Goal: Transaction & Acquisition: Purchase product/service

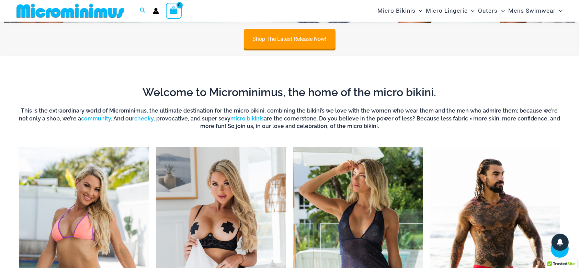
scroll to position [180, 0]
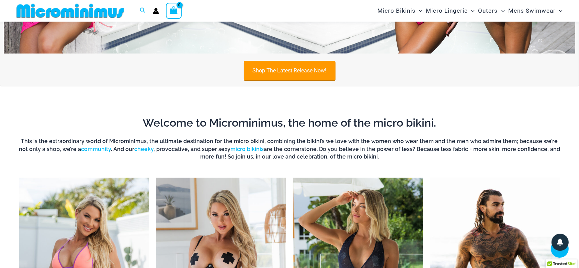
click at [299, 71] on link "Shop The Latest Release Now!" at bounding box center [290, 71] width 92 height 20
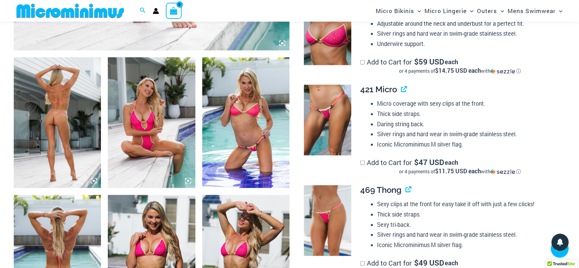
click at [187, 180] on icon at bounding box center [188, 181] width 6 height 6
click at [281, 181] on icon at bounding box center [282, 181] width 2 height 2
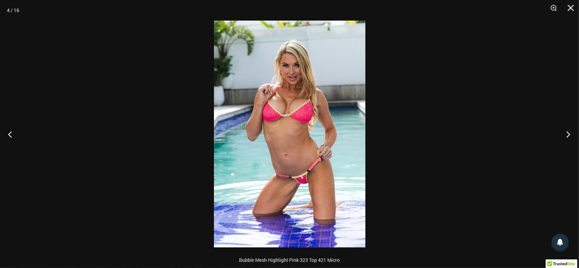
click at [568, 133] on button "Next" at bounding box center [566, 134] width 26 height 34
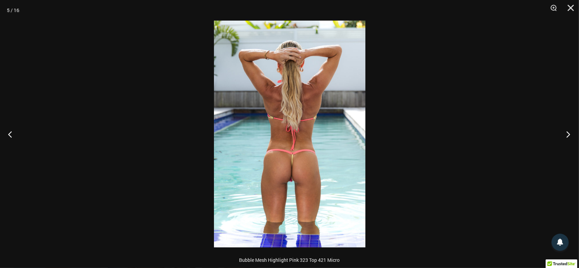
click at [568, 133] on button "Next" at bounding box center [566, 134] width 26 height 34
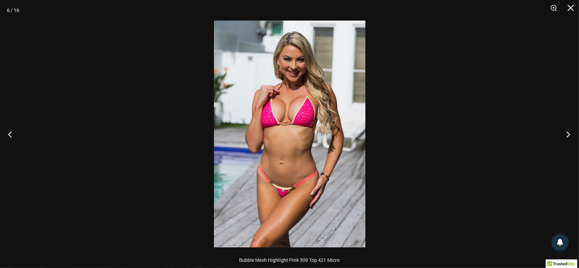
click at [568, 133] on button "Next" at bounding box center [566, 134] width 26 height 34
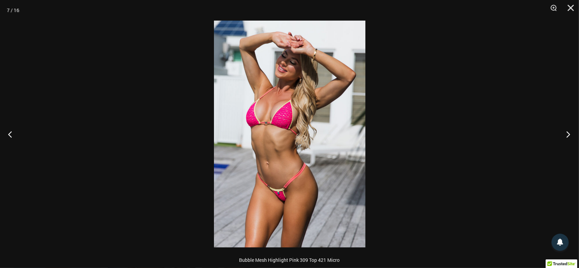
click at [568, 133] on button "Next" at bounding box center [566, 134] width 26 height 34
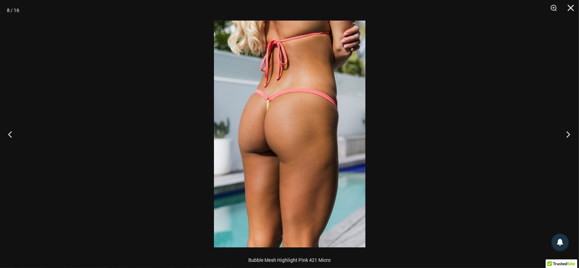
click at [568, 133] on button "Next" at bounding box center [566, 134] width 26 height 34
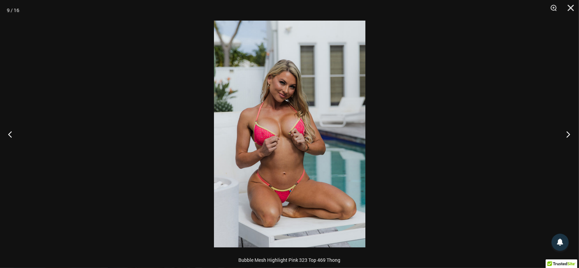
click at [568, 133] on button "Next" at bounding box center [566, 134] width 26 height 34
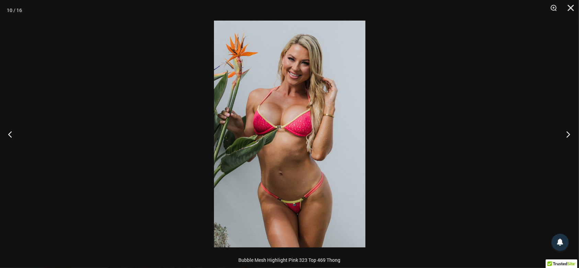
click at [567, 133] on button "Next" at bounding box center [566, 134] width 26 height 34
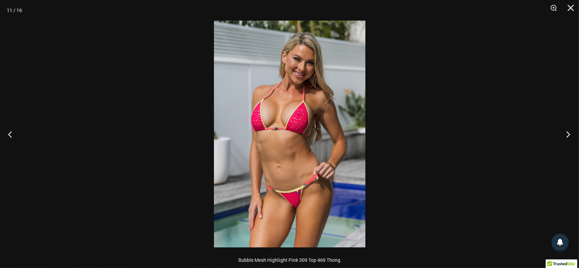
click at [567, 133] on button "Next" at bounding box center [566, 134] width 26 height 34
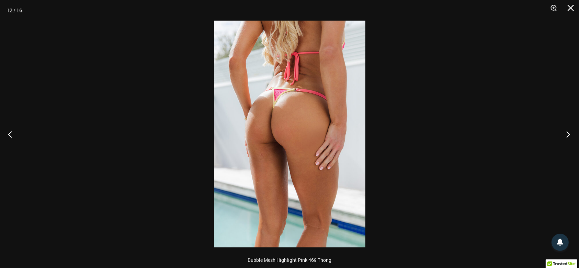
click at [567, 133] on button "Next" at bounding box center [566, 134] width 26 height 34
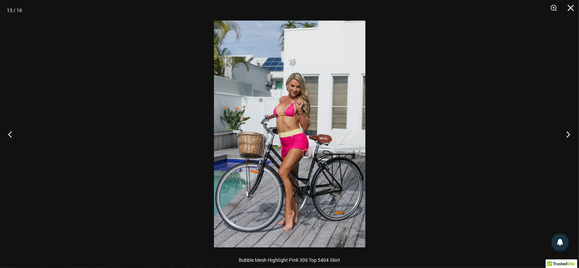
click at [567, 133] on button "Next" at bounding box center [566, 134] width 26 height 34
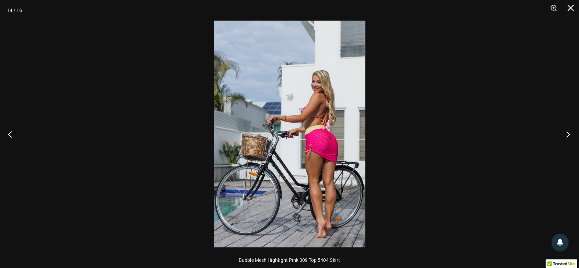
click at [567, 133] on button "Next" at bounding box center [566, 134] width 26 height 34
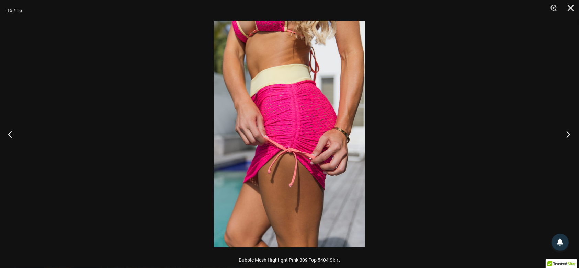
click at [567, 133] on button "Next" at bounding box center [566, 134] width 26 height 34
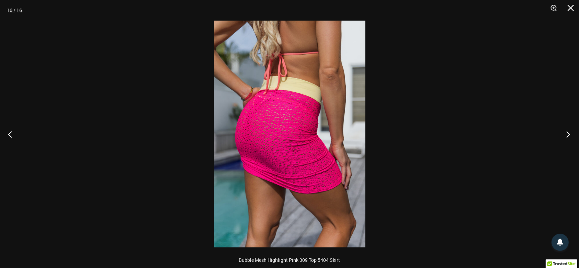
click at [567, 133] on button "Next" at bounding box center [566, 134] width 26 height 34
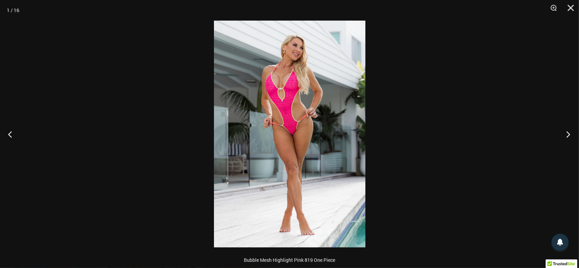
click at [567, 133] on button "Next" at bounding box center [566, 134] width 26 height 34
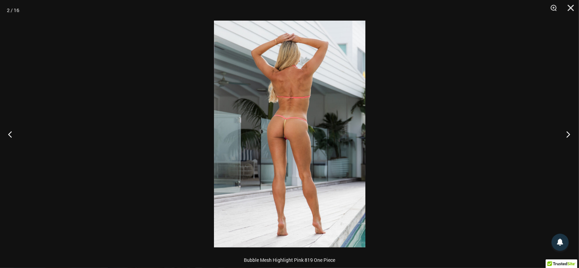
click at [567, 133] on button "Next" at bounding box center [566, 134] width 26 height 34
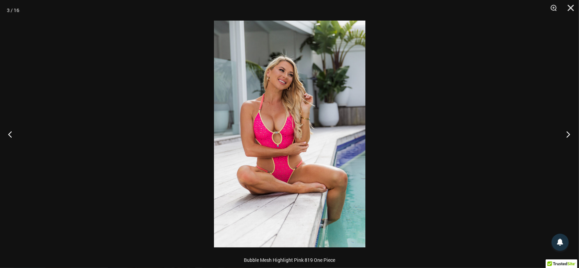
click at [567, 133] on button "Next" at bounding box center [566, 134] width 26 height 34
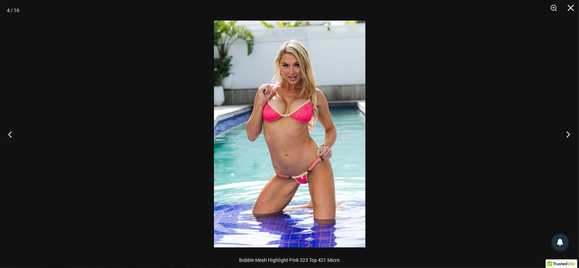
click at [567, 133] on button "Next" at bounding box center [566, 134] width 26 height 34
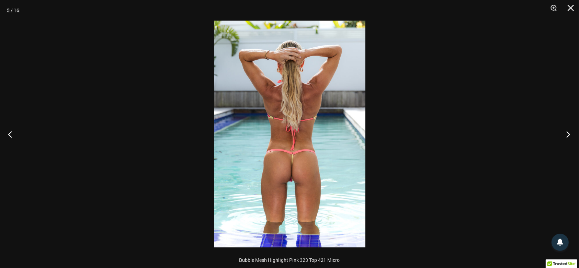
click at [567, 133] on button "Next" at bounding box center [566, 134] width 26 height 34
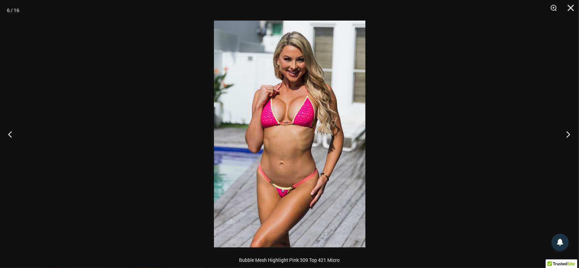
click at [567, 133] on button "Next" at bounding box center [566, 134] width 26 height 34
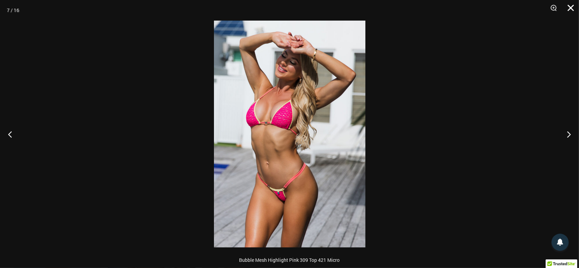
click at [567, 5] on button "Close" at bounding box center [568, 10] width 17 height 21
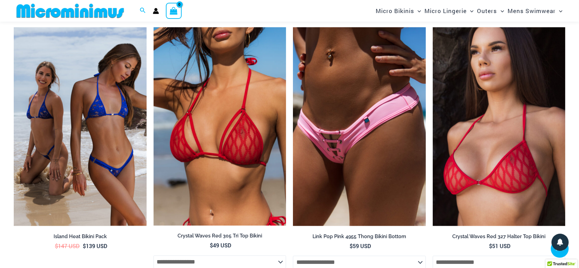
scroll to position [1473, 0]
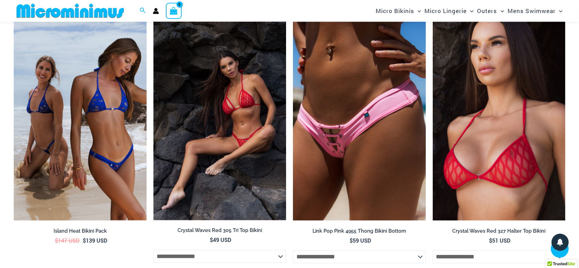
click at [217, 163] on img at bounding box center [219, 121] width 133 height 198
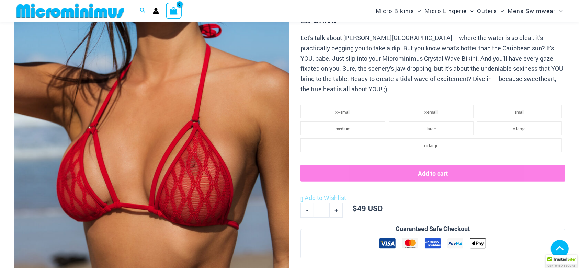
scroll to position [694, 0]
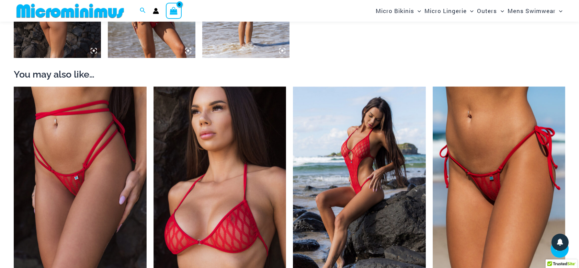
drag, startPoint x: 584, startPoint y: 80, endPoint x: 497, endPoint y: 34, distance: 98.0
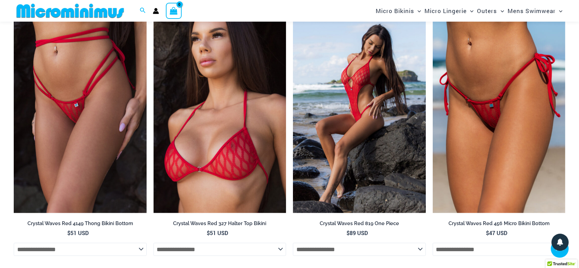
scroll to position [771, 0]
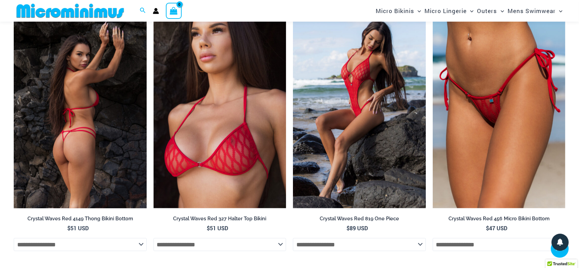
click at [79, 105] on img at bounding box center [80, 108] width 133 height 199
